Goal: Book appointment/travel/reservation

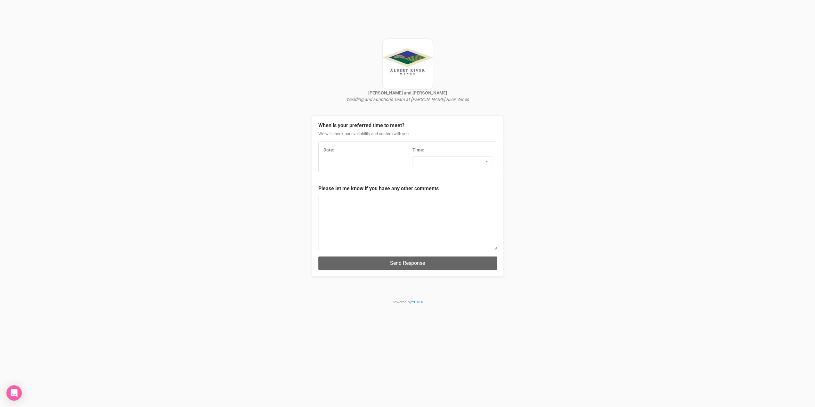
click at [343, 148] on div "Date:" at bounding box center [362, 150] width 79 height 6
click at [338, 156] on div "Date:" at bounding box center [363, 152] width 89 height 10
click at [426, 160] on span "--" at bounding box center [449, 161] width 67 height 6
click at [377, 158] on div "Date: Time: -- 7:00 AM 7:30 AM 8:00 AM 8:30 AM 9:00 AM 9:30 AM 10:00 AM 10:30 A…" at bounding box center [408, 157] width 178 height 20
drag, startPoint x: 321, startPoint y: 157, endPoint x: 327, endPoint y: 160, distance: 6.3
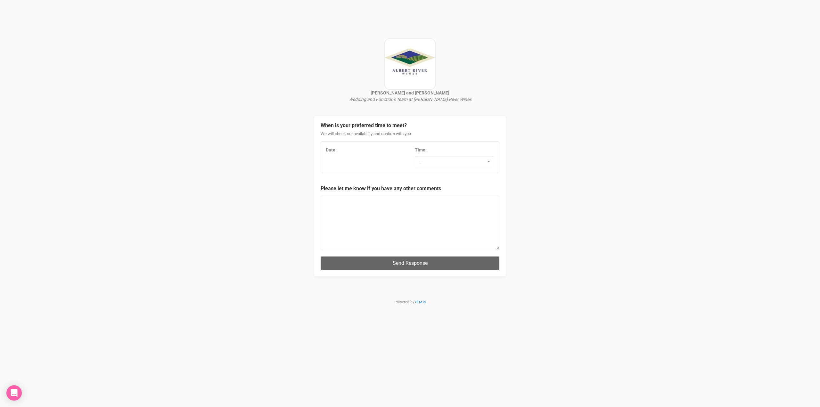
click at [322, 157] on div "Date: Time: -- 7:00 AM 7:30 AM 8:00 AM 8:30 AM 9:00 AM 9:30 AM 10:00 AM 10:30 A…" at bounding box center [410, 157] width 178 height 20
click at [330, 160] on div "Date: Time: -- 7:00 AM 7:30 AM 8:00 AM 8:30 AM 9:00 AM 9:30 AM 10:00 AM 10:30 A…" at bounding box center [410, 157] width 178 height 20
